Goal: Information Seeking & Learning: Learn about a topic

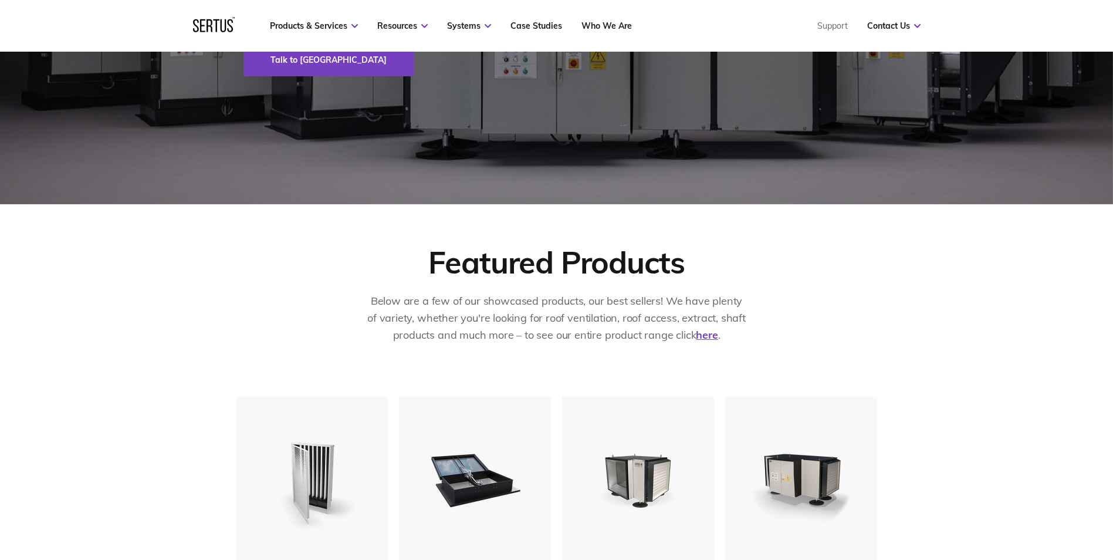
scroll to position [587, 0]
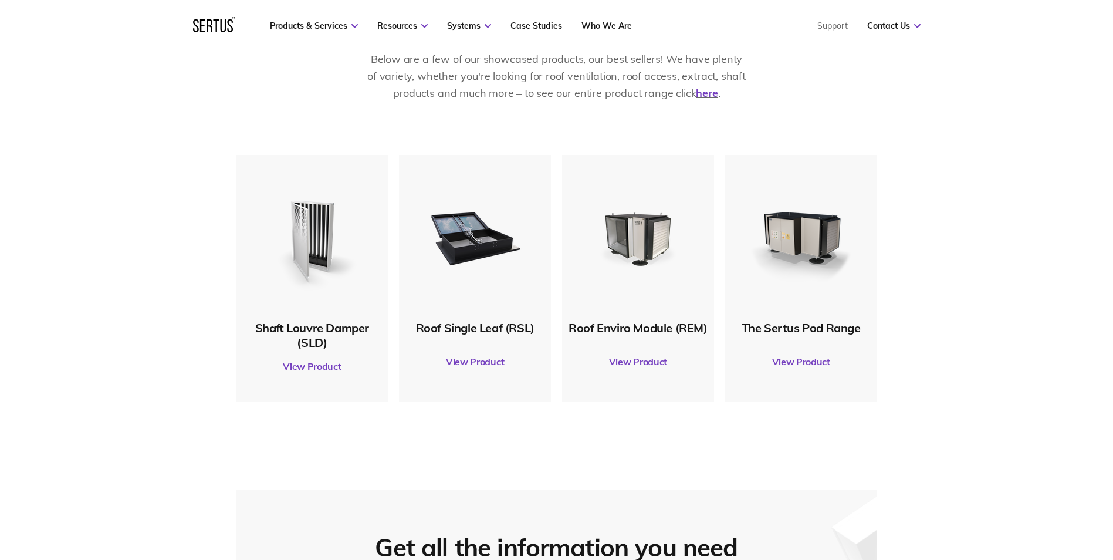
click at [638, 358] on link "View Product" at bounding box center [638, 361] width 140 height 33
drag, startPoint x: 798, startPoint y: 202, endPoint x: 795, endPoint y: 187, distance: 15.1
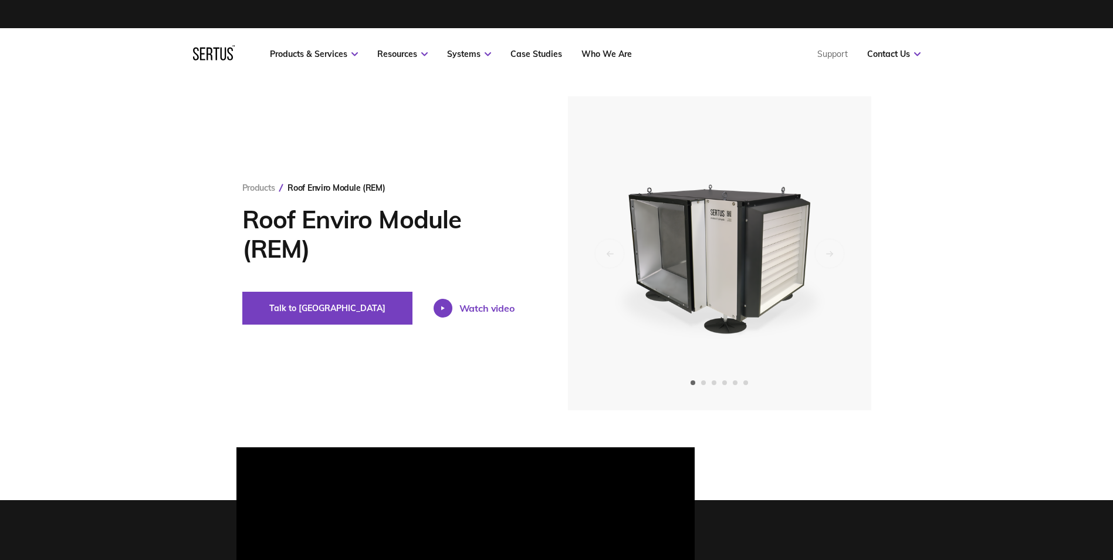
click at [433, 304] on div "Watch video" at bounding box center [473, 308] width 81 height 19
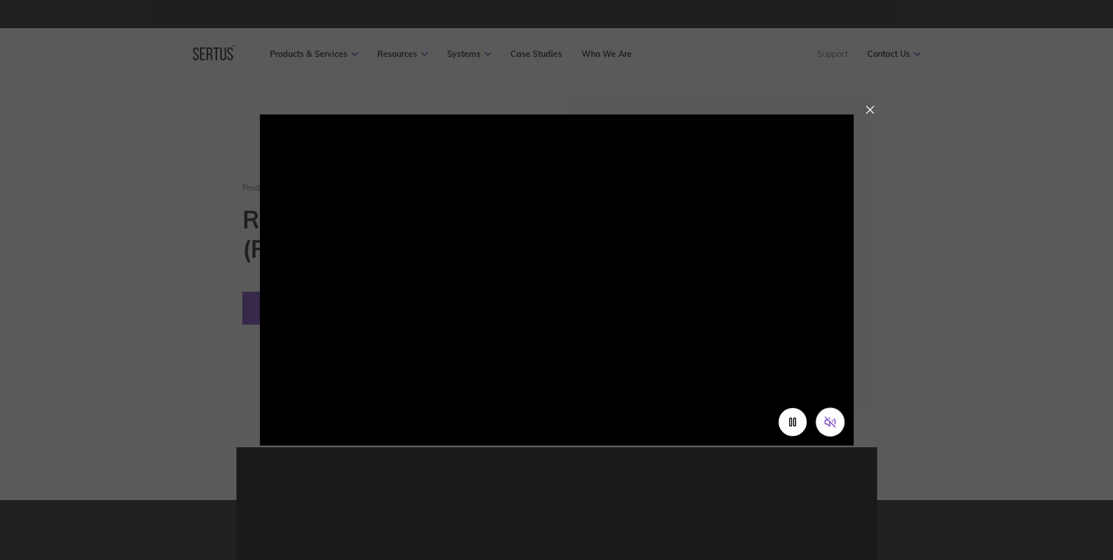
click at [833, 416] on icon "Unmute video" at bounding box center [829, 422] width 12 height 12
click at [868, 114] on div at bounding box center [870, 110] width 8 height 8
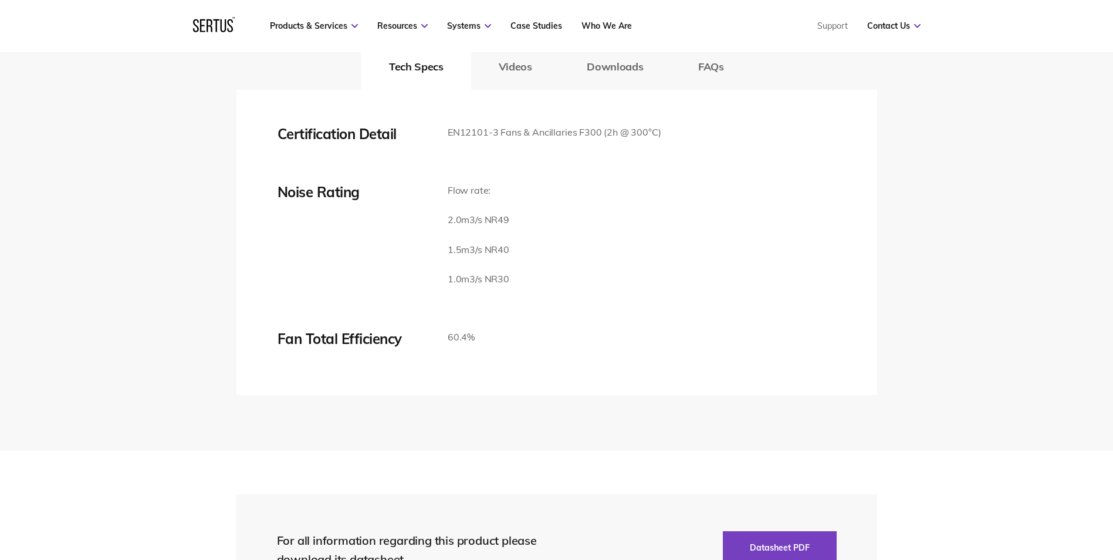
scroll to position [2111, 0]
